Goal: Information Seeking & Learning: Find contact information

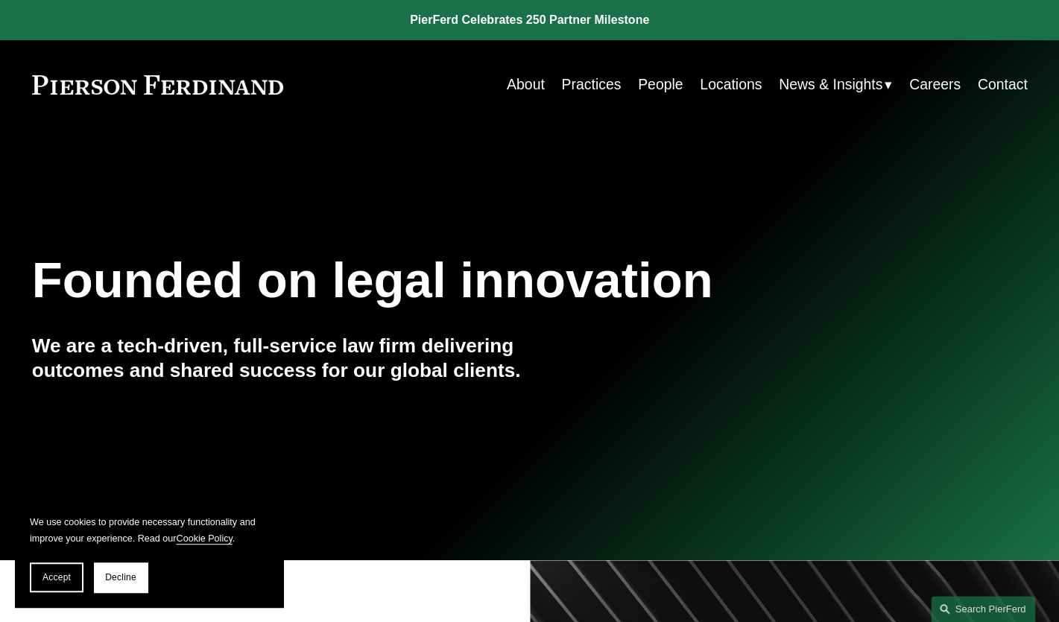
click at [718, 83] on link "Locations" at bounding box center [731, 84] width 62 height 29
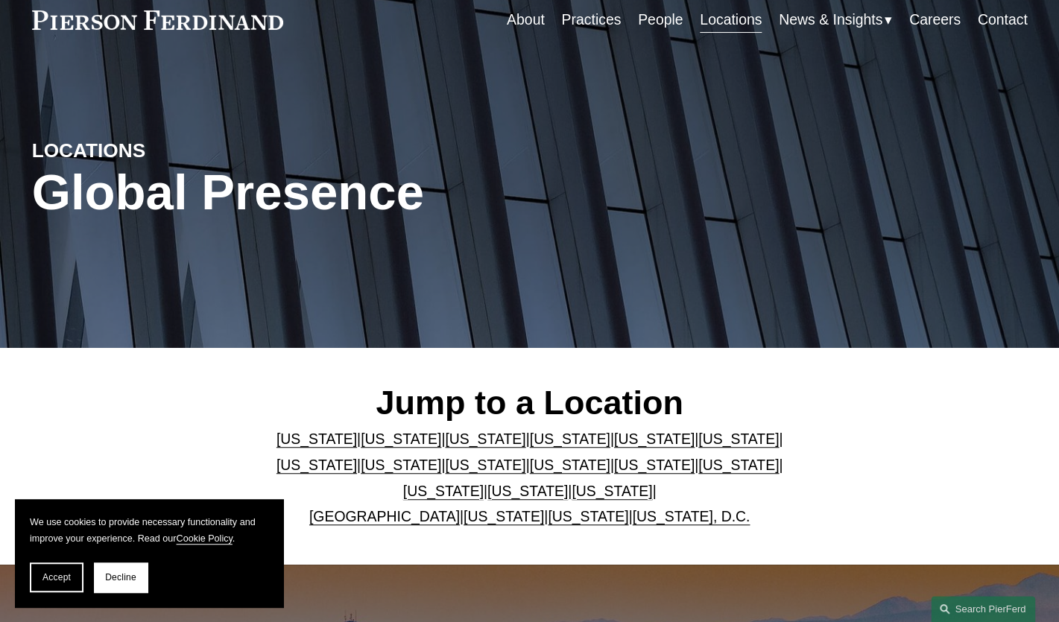
scroll to position [116, 0]
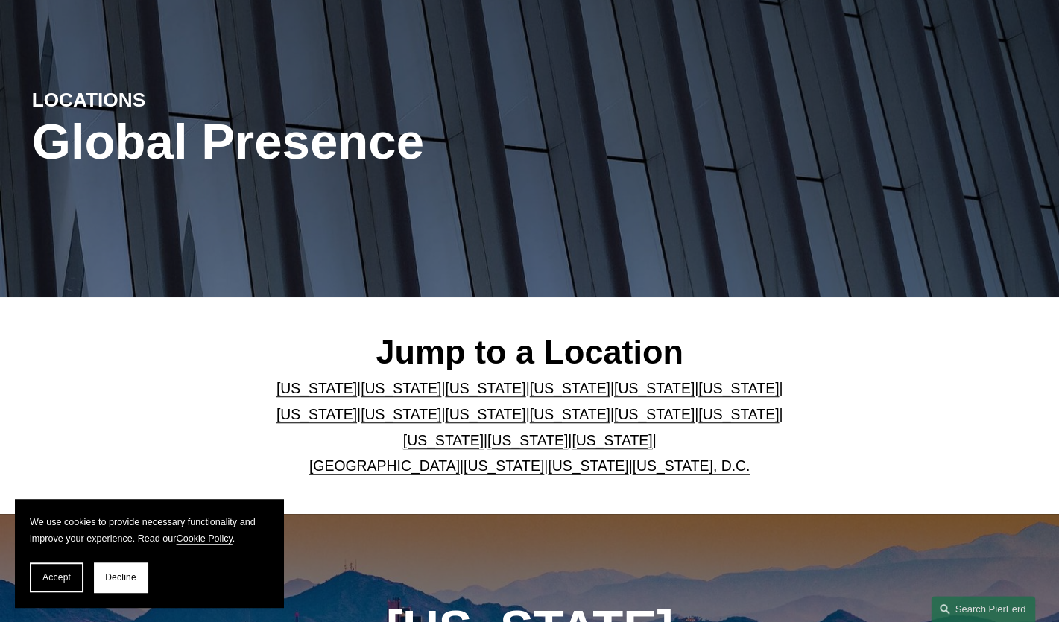
click at [530, 420] on link "[US_STATE]" at bounding box center [570, 414] width 81 height 16
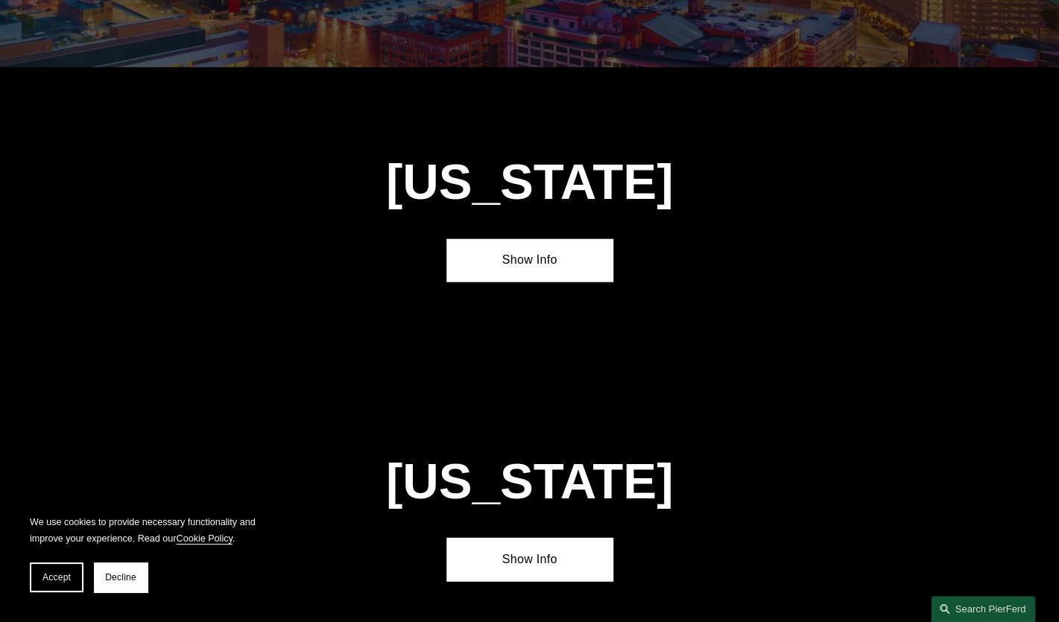
scroll to position [3360, 0]
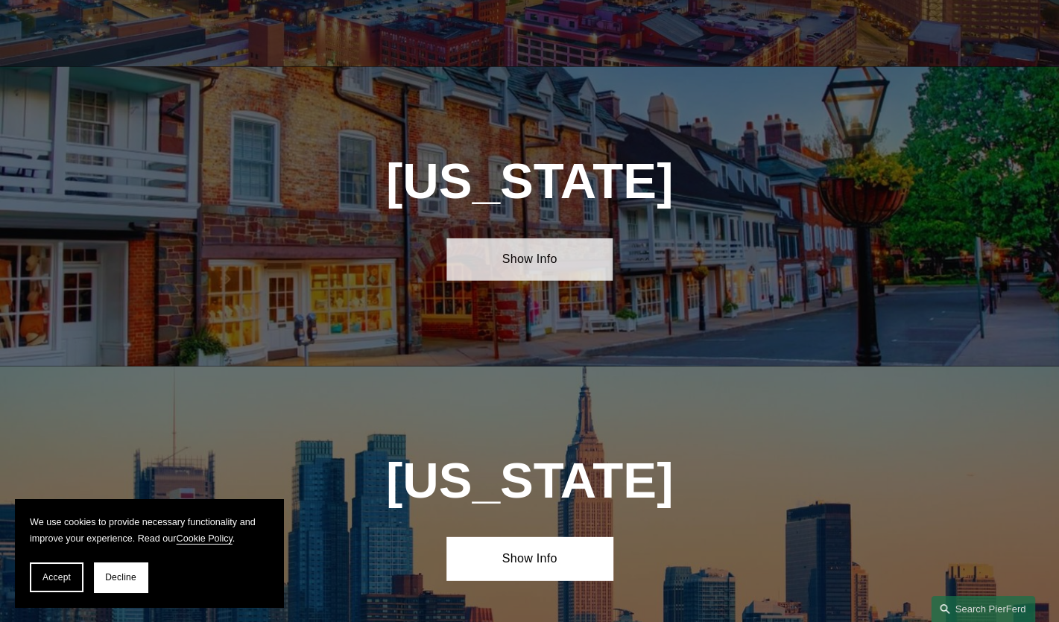
click at [536, 239] on link "Show Info" at bounding box center [530, 260] width 166 height 42
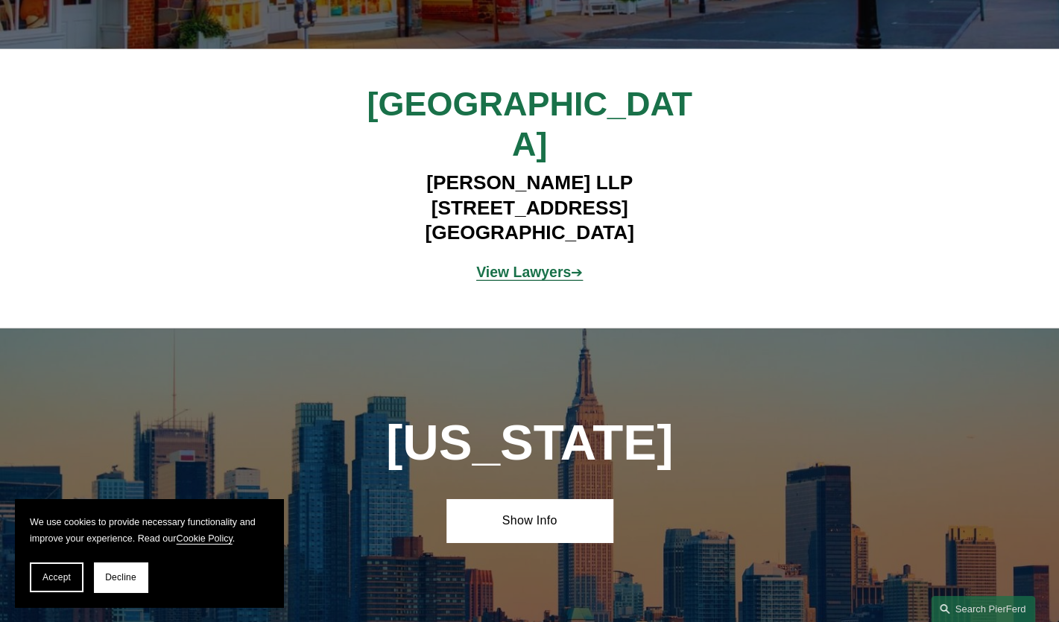
scroll to position [3688, 0]
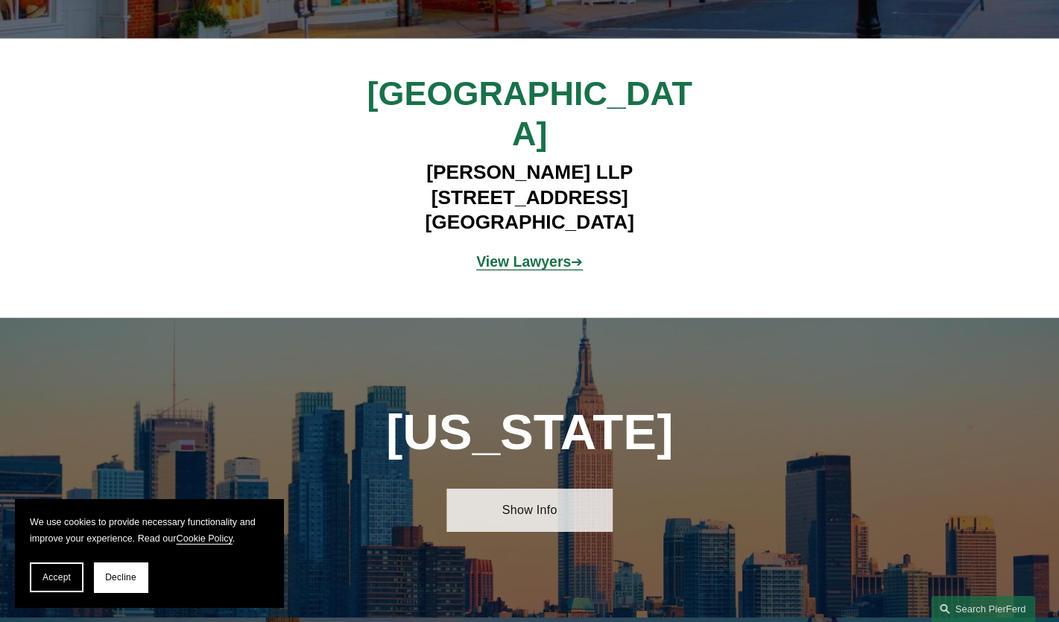
click at [526, 489] on link "Show Info" at bounding box center [530, 510] width 166 height 42
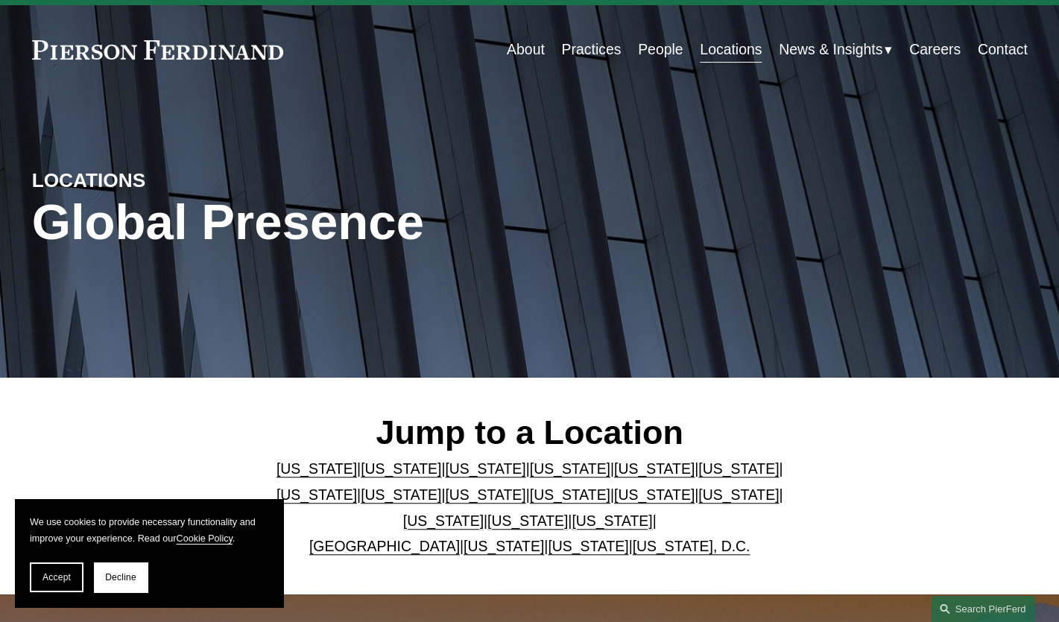
scroll to position [0, 0]
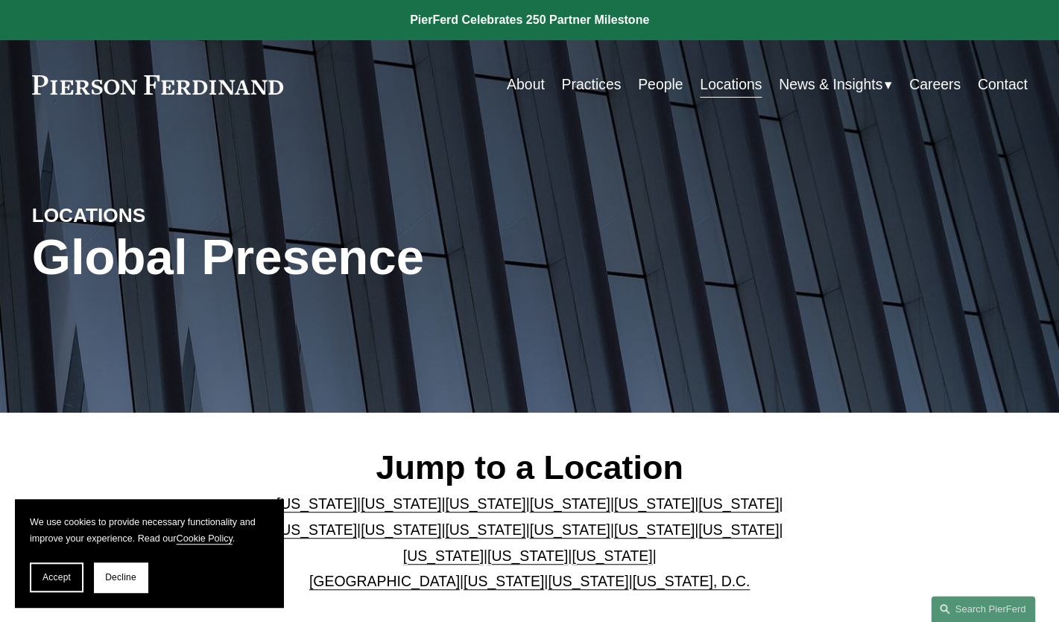
click at [647, 85] on link "People" at bounding box center [660, 84] width 45 height 29
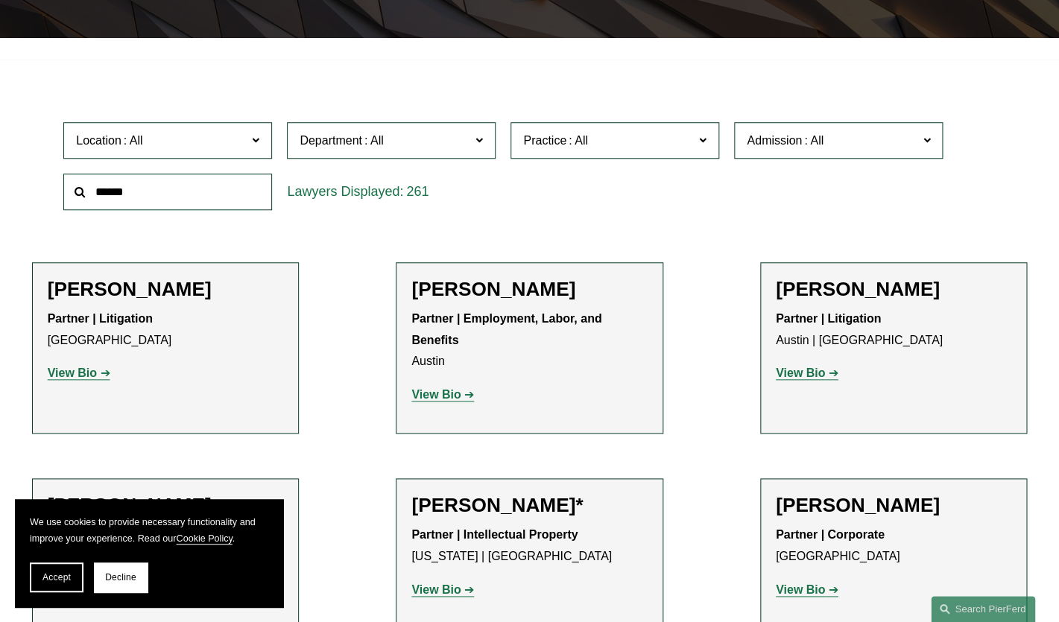
scroll to position [378, 0]
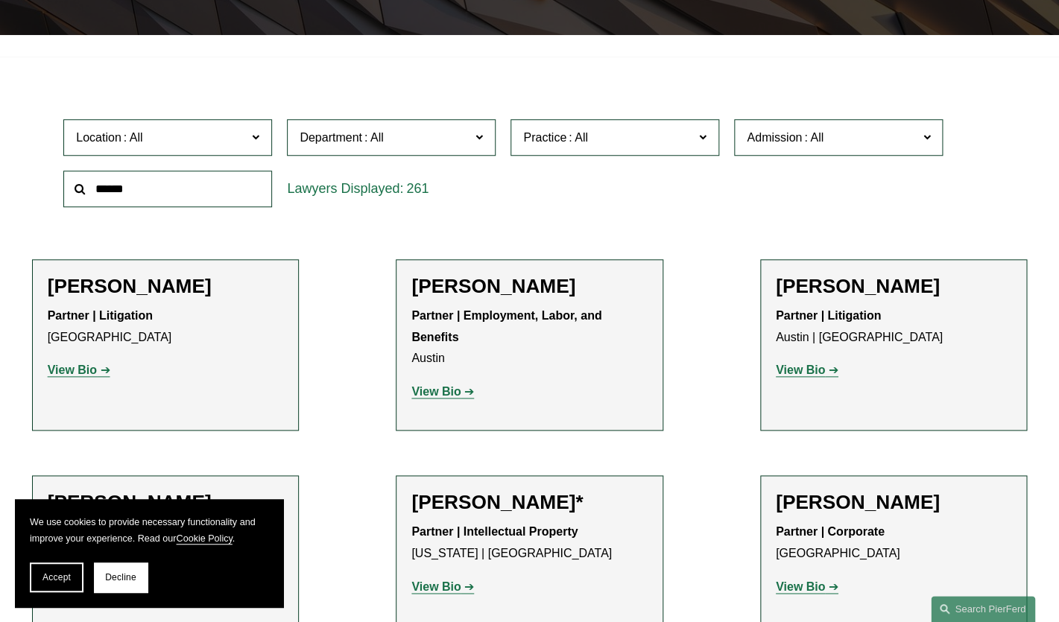
click at [653, 154] on label "Practice" at bounding box center [615, 137] width 209 height 37
click at [0, 0] on link "Tax/ERISA" at bounding box center [0, 0] width 0 height 0
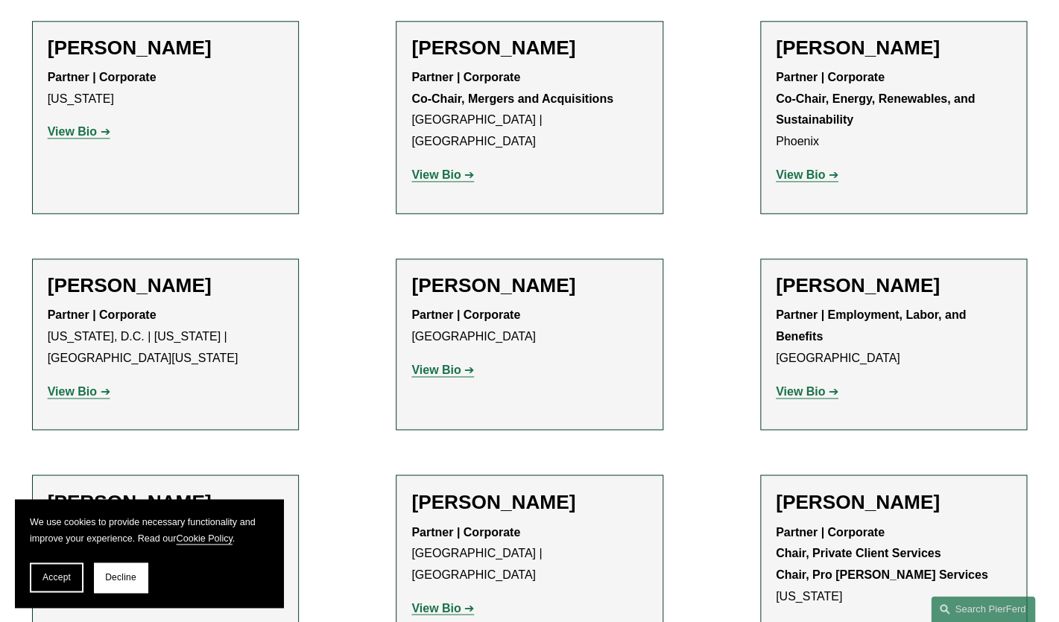
scroll to position [637, 0]
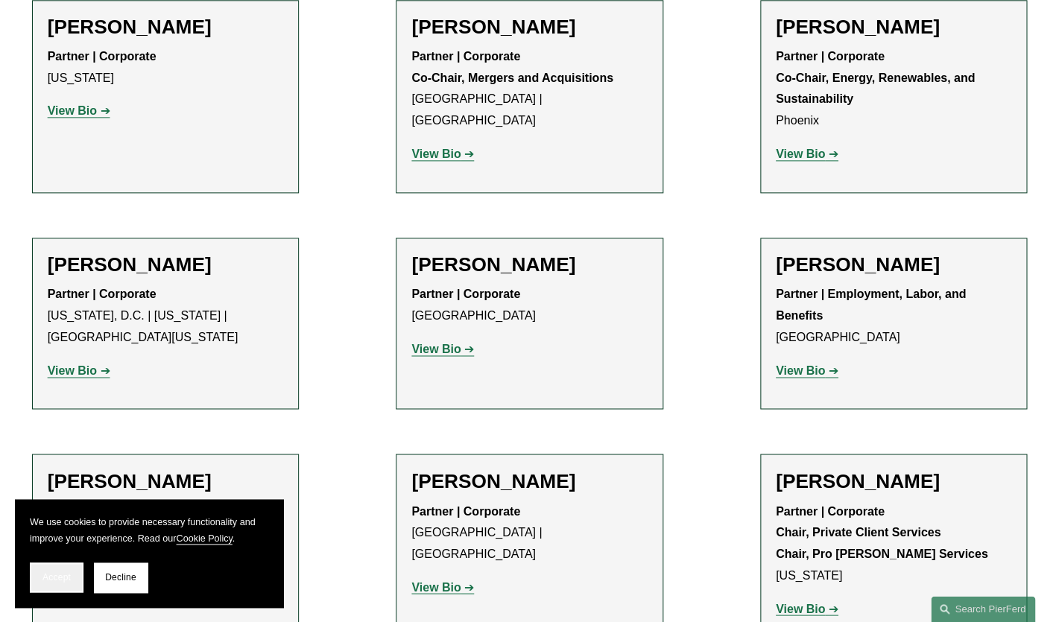
click at [61, 576] on span "Accept" at bounding box center [56, 577] width 28 height 10
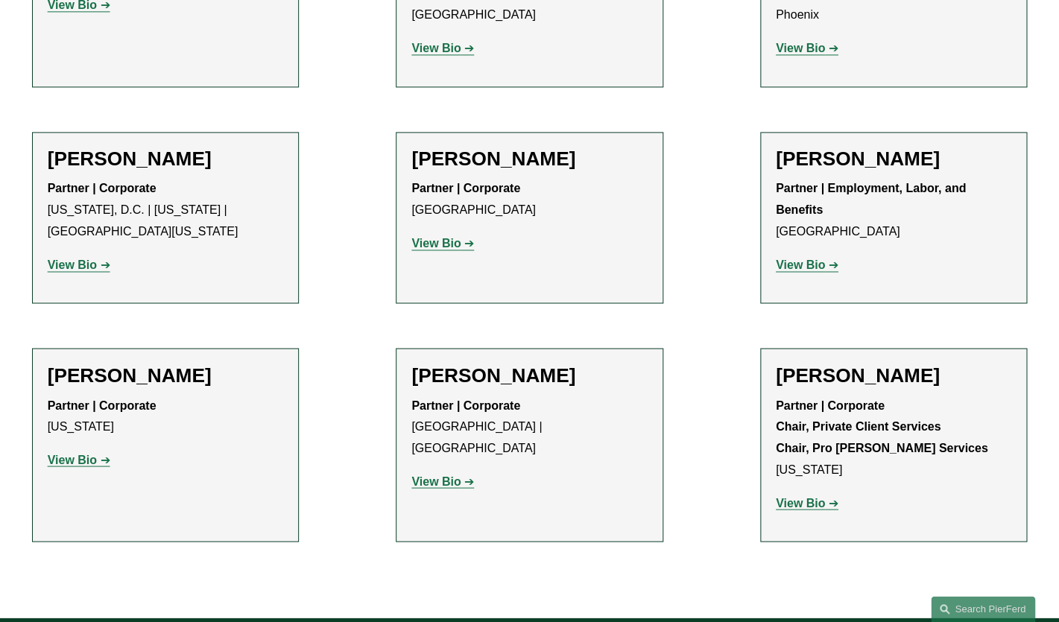
scroll to position [748, 0]
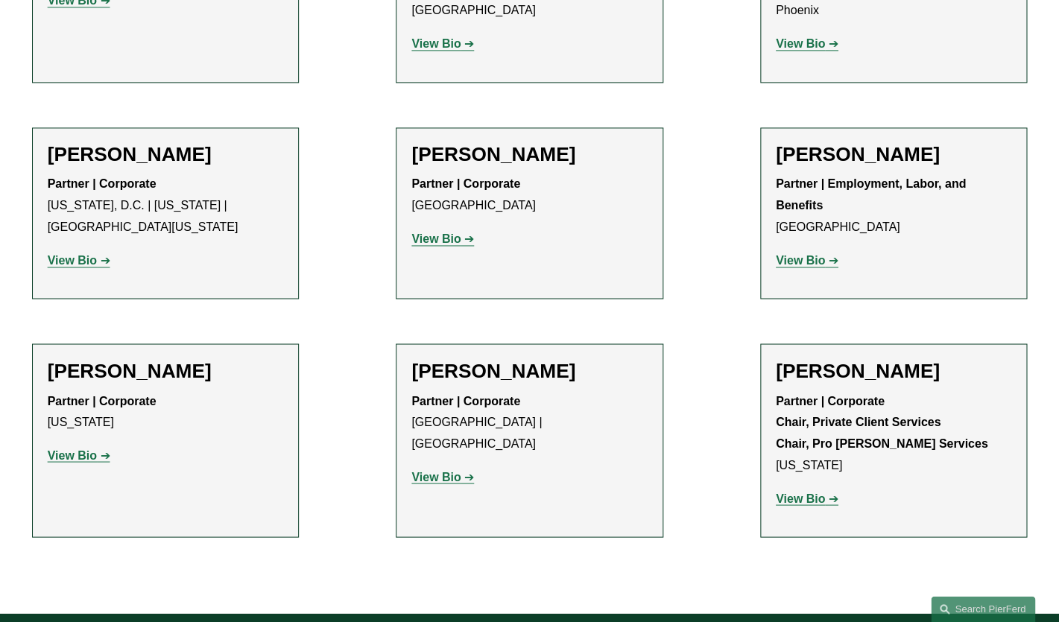
click at [432, 470] on strong "View Bio" at bounding box center [435, 476] width 49 height 13
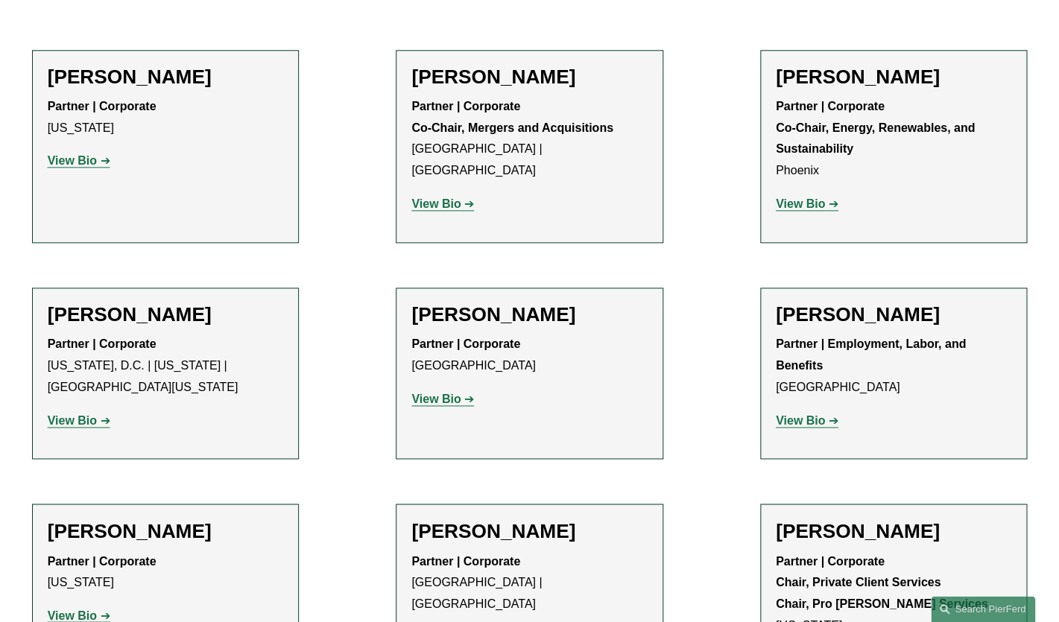
scroll to position [587, 0]
click at [96, 164] on strong "View Bio" at bounding box center [72, 161] width 49 height 13
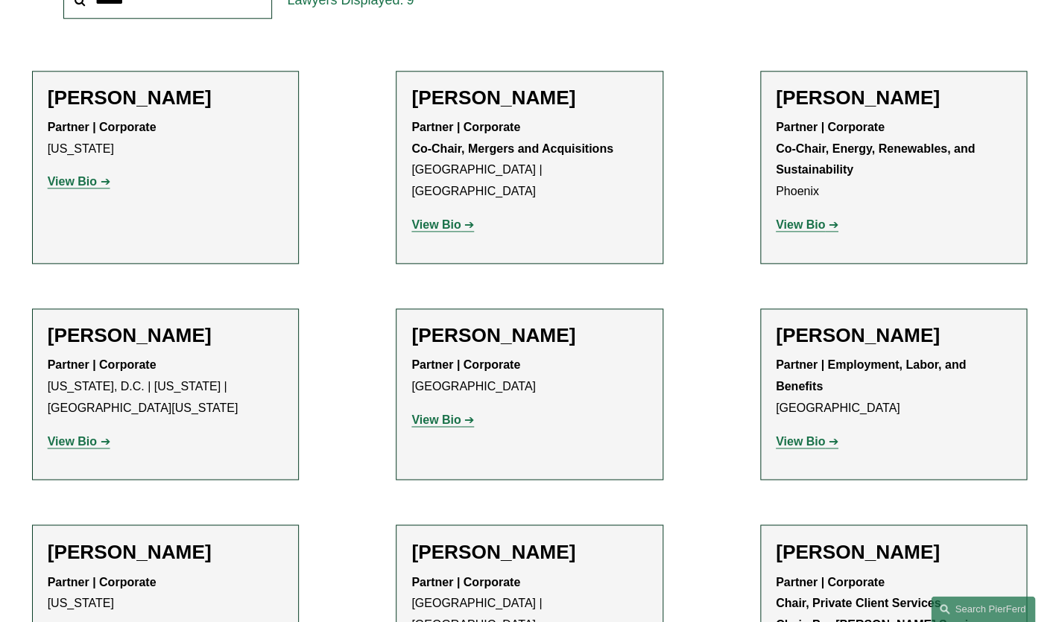
click at [799, 228] on strong "View Bio" at bounding box center [800, 224] width 49 height 13
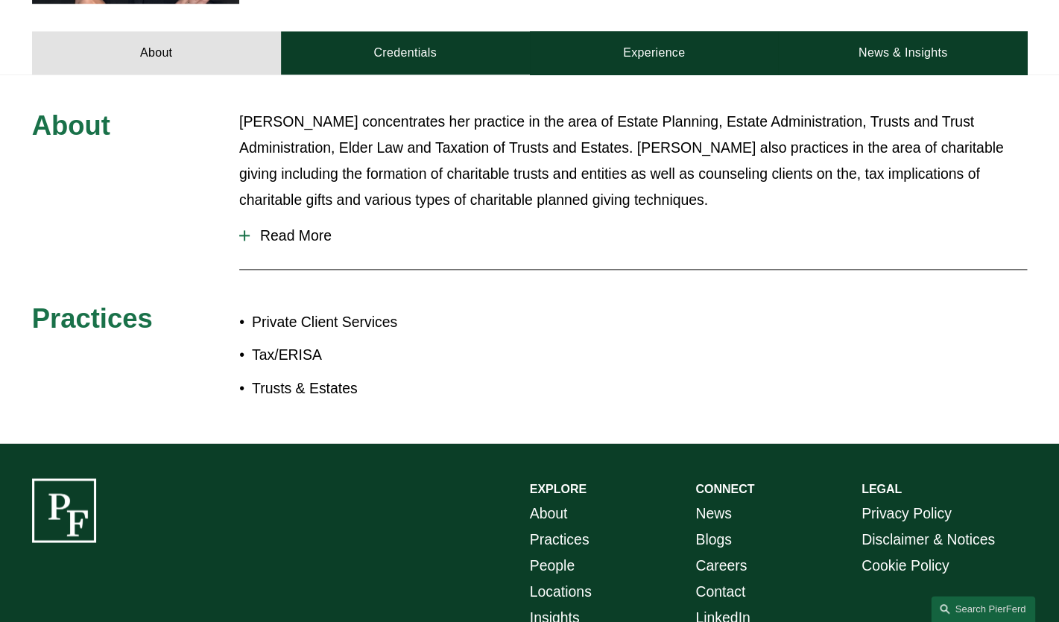
scroll to position [637, 0]
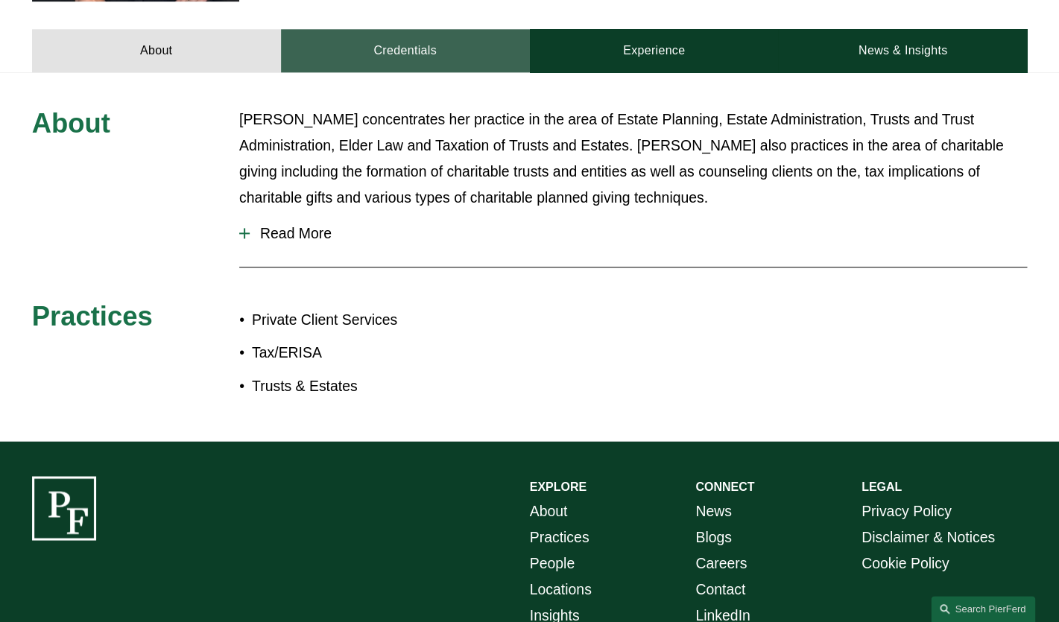
click at [419, 29] on link "Credentials" at bounding box center [405, 50] width 249 height 42
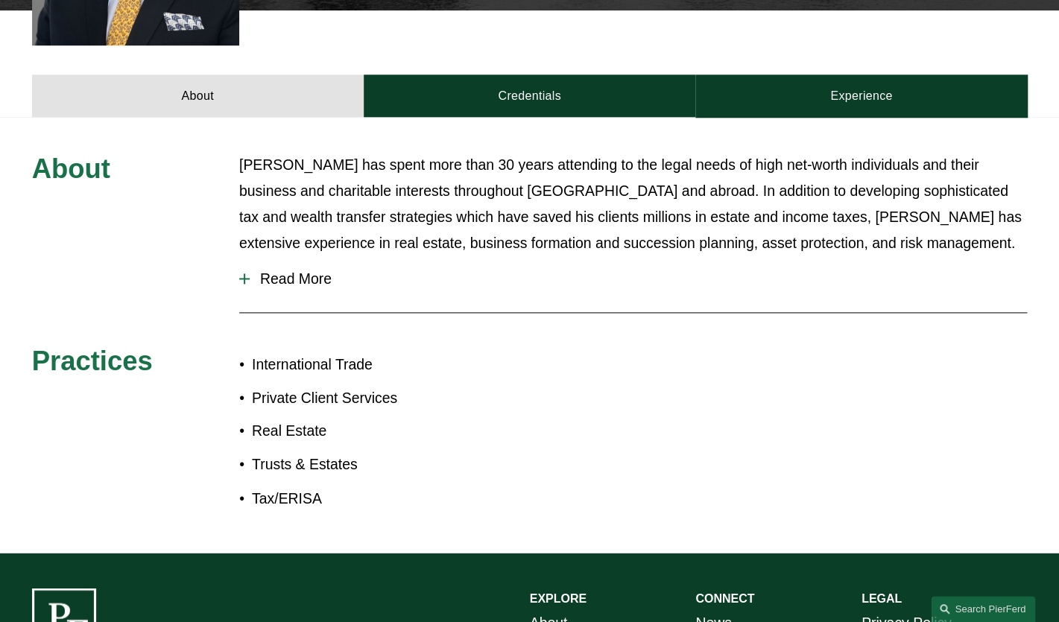
scroll to position [586, 0]
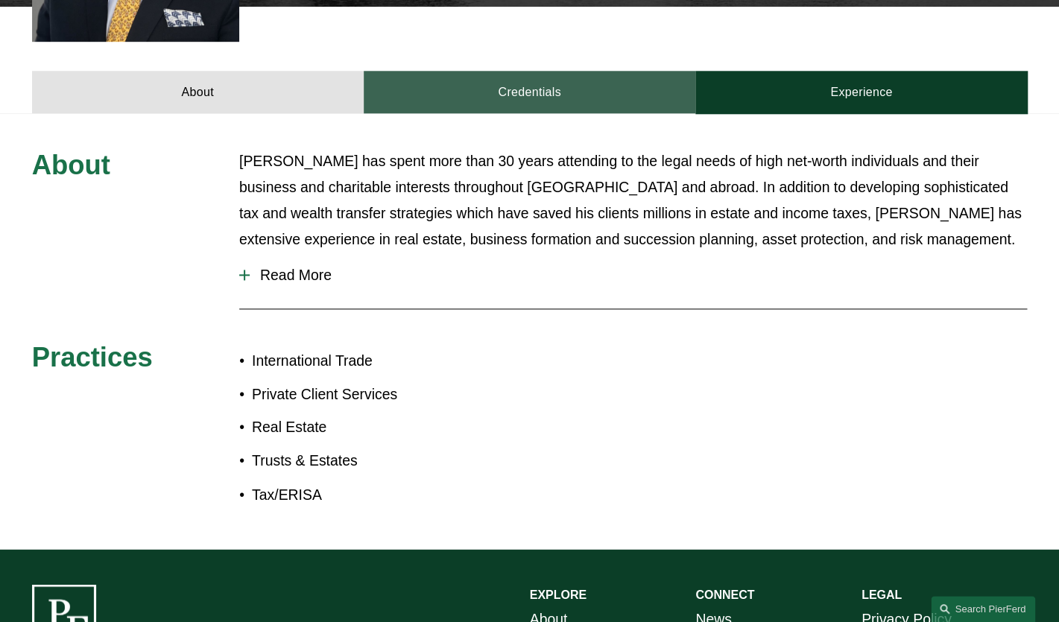
click at [502, 71] on link "Credentials" at bounding box center [530, 92] width 332 height 42
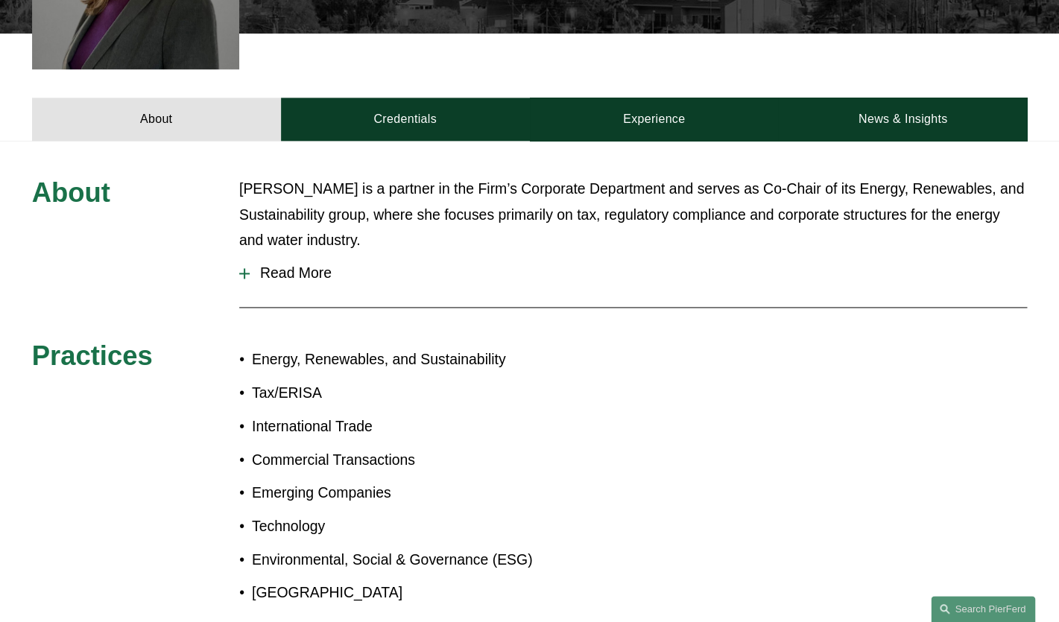
scroll to position [633, 0]
